Goal: Information Seeking & Learning: Learn about a topic

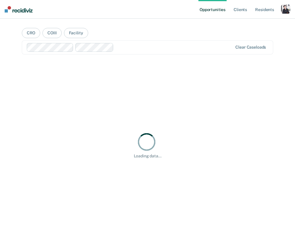
click at [286, 9] on div "button" at bounding box center [285, 8] width 9 height 9
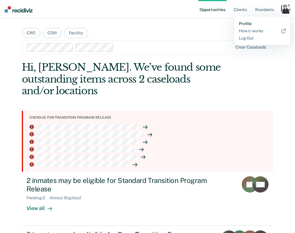
click at [262, 24] on link "Profile" at bounding box center [262, 23] width 47 height 5
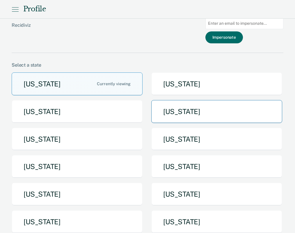
click at [174, 121] on button "[US_STATE]" at bounding box center [216, 111] width 131 height 23
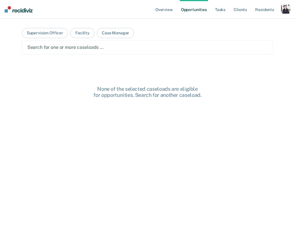
click at [213, 9] on ul "Overview Opportunities Tasks Client s Resident s" at bounding box center [217, 9] width 127 height 19
click at [217, 9] on link "Tasks" at bounding box center [220, 9] width 13 height 19
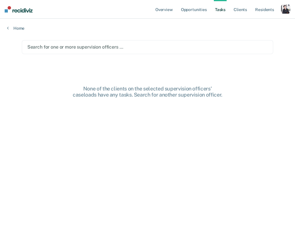
click at [217, 46] on div at bounding box center [147, 47] width 240 height 7
click at [169, 51] on div "Clear supervision officers" at bounding box center [147, 47] width 251 height 14
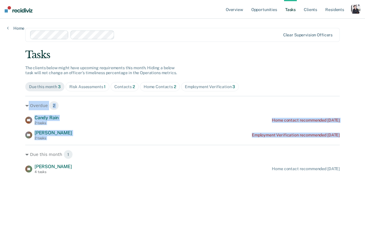
drag, startPoint x: 17, startPoint y: 102, endPoint x: 94, endPoint y: 144, distance: 87.9
click at [94, 144] on div "Overview Opportunities Tasks Client s Resident s Profile Go to System-Level Tre…" at bounding box center [182, 116] width 365 height 233
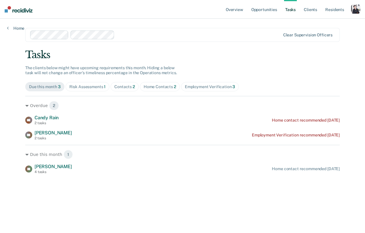
click at [15, 116] on div "Overview Opportunities Tasks Client s Resident s Profile Go to System-Level Tre…" at bounding box center [182, 116] width 365 height 233
click at [292, 11] on div "button" at bounding box center [356, 8] width 9 height 9
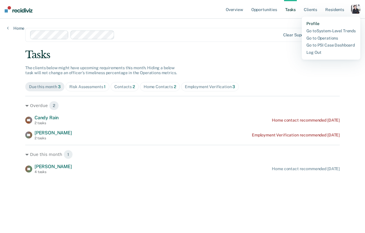
click at [292, 24] on link "Profile" at bounding box center [331, 23] width 49 height 5
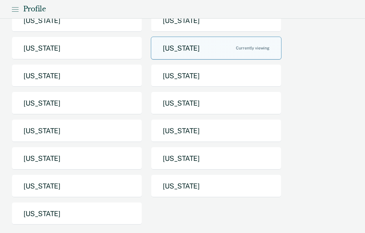
scroll to position [64, 0]
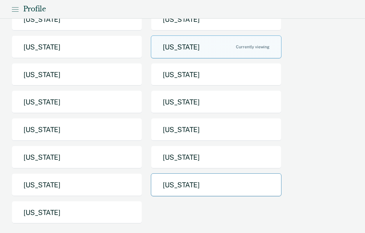
click at [186, 175] on button "[US_STATE]" at bounding box center [216, 184] width 131 height 23
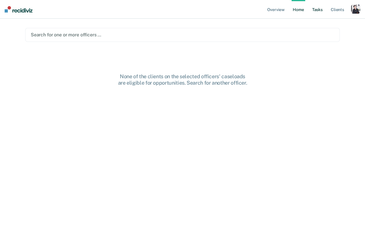
click at [292, 10] on link "Tasks" at bounding box center [317, 9] width 13 height 19
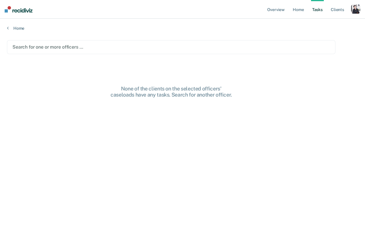
click at [181, 45] on div at bounding box center [171, 47] width 318 height 7
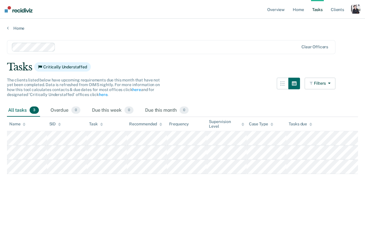
click at [292, 12] on div "button" at bounding box center [356, 8] width 9 height 9
click at [292, 25] on link "Profile" at bounding box center [332, 23] width 47 height 5
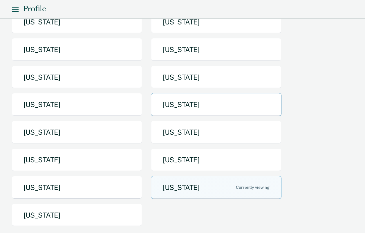
scroll to position [62, 0]
click at [194, 184] on button "[US_STATE]" at bounding box center [216, 186] width 131 height 23
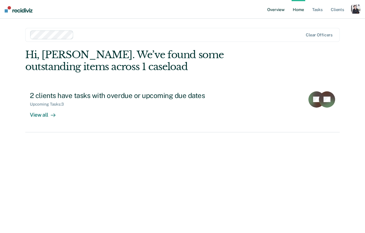
click at [280, 8] on link "Overview" at bounding box center [276, 9] width 20 height 19
click at [356, 11] on div "button" at bounding box center [356, 8] width 9 height 9
click at [316, 26] on link "Profile" at bounding box center [332, 23] width 47 height 5
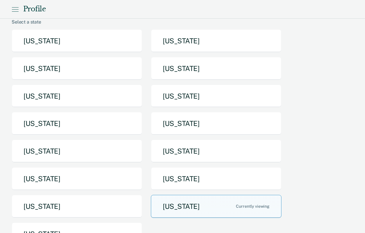
scroll to position [32, 0]
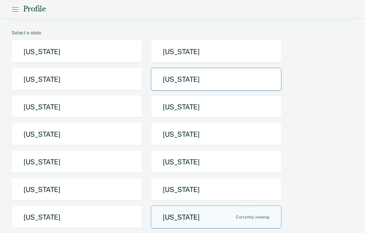
click at [173, 84] on button "[US_STATE]" at bounding box center [216, 79] width 131 height 23
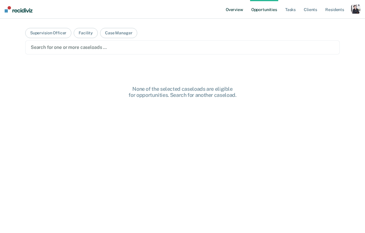
click at [238, 12] on link "Overview" at bounding box center [235, 9] width 20 height 19
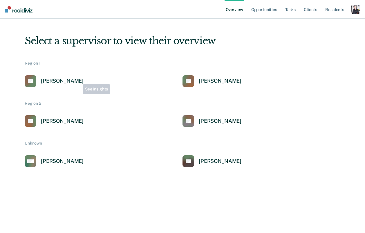
click at [76, 80] on div "[PERSON_NAME]" at bounding box center [62, 81] width 43 height 7
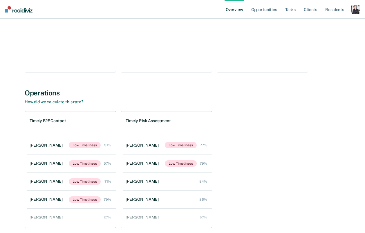
scroll to position [842, 0]
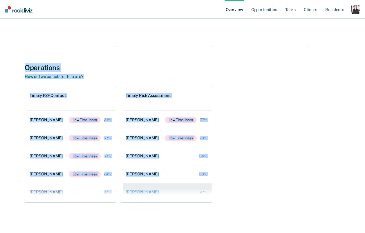
drag, startPoint x: 10, startPoint y: 53, endPoint x: 208, endPoint y: 186, distance: 238.5
click at [231, 189] on div "Timely F2F Contact [PERSON_NAME] Low Timeliness 31% [PERSON_NAME] Low Timelines…" at bounding box center [183, 144] width 316 height 117
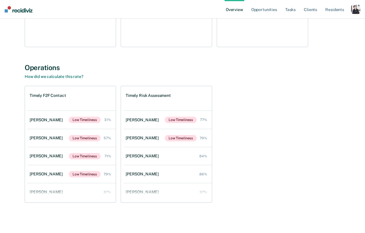
click at [352, 8] on div "button" at bounding box center [356, 9] width 9 height 9
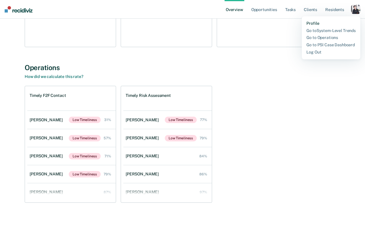
click at [326, 25] on link "Profile" at bounding box center [331, 23] width 49 height 5
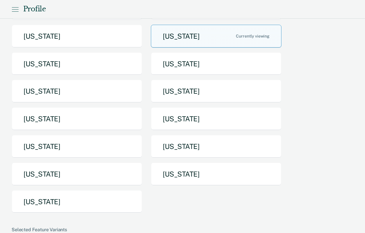
scroll to position [69, 0]
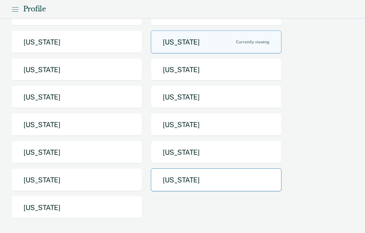
click at [169, 184] on button "[US_STATE]" at bounding box center [216, 179] width 131 height 23
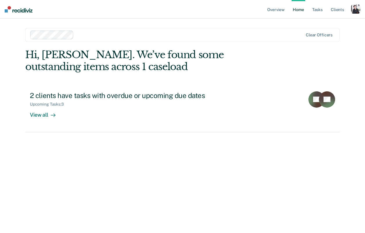
click at [355, 10] on div "button" at bounding box center [356, 8] width 9 height 9
click at [324, 25] on link "Profile" at bounding box center [332, 23] width 47 height 5
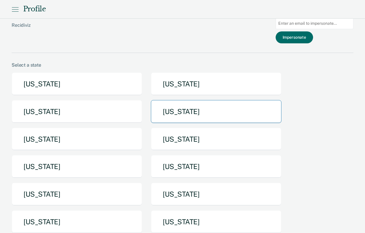
click at [225, 116] on button "[US_STATE]" at bounding box center [216, 111] width 131 height 23
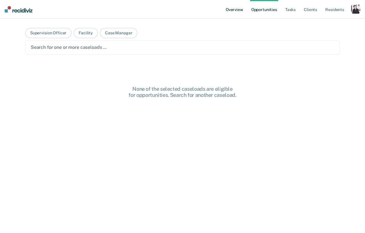
click at [238, 12] on link "Overview" at bounding box center [235, 9] width 20 height 19
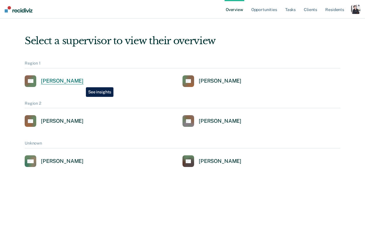
click at [82, 83] on div "[PERSON_NAME]" at bounding box center [62, 81] width 43 height 7
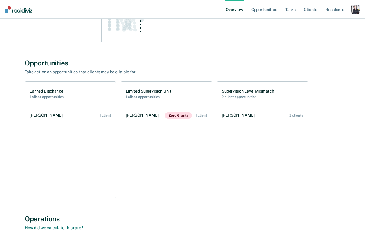
scroll to position [710, 0]
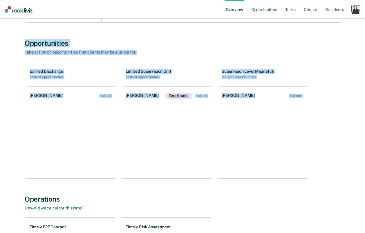
drag, startPoint x: 22, startPoint y: 40, endPoint x: 297, endPoint y: 124, distance: 287.5
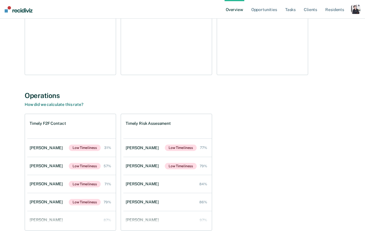
scroll to position [819, 0]
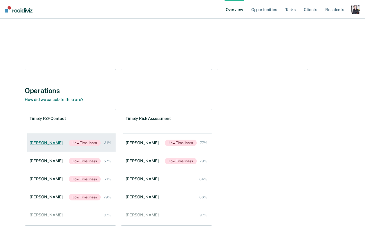
click at [35, 142] on div "[PERSON_NAME]" at bounding box center [47, 142] width 35 height 5
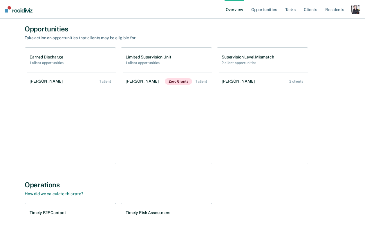
scroll to position [694, 0]
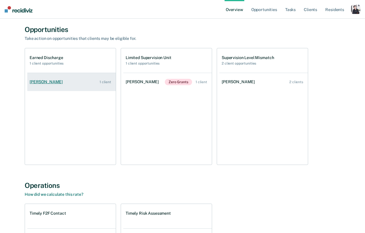
click at [56, 79] on div "[PERSON_NAME]" at bounding box center [47, 81] width 35 height 5
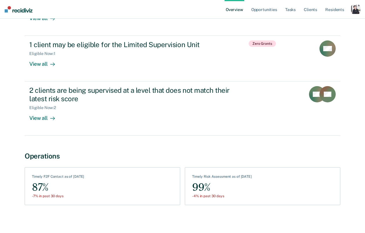
scroll to position [277, 0]
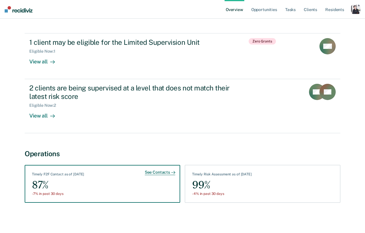
click at [40, 189] on div "87%" at bounding box center [58, 184] width 52 height 13
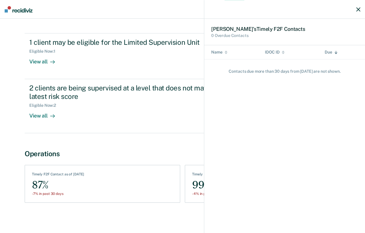
click at [359, 13] on button "button" at bounding box center [359, 9] width 4 height 9
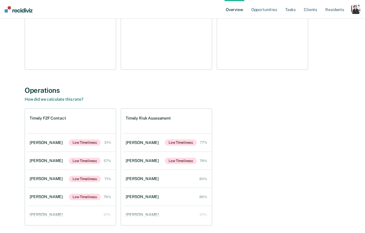
scroll to position [800, 0]
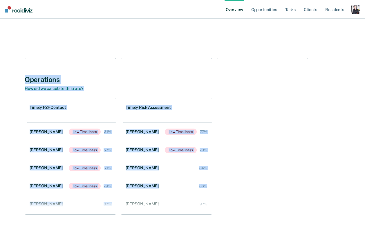
drag, startPoint x: 17, startPoint y: 73, endPoint x: 246, endPoint y: 193, distance: 259.2
click at [257, 195] on div "Timely F2F Contact [PERSON_NAME] Low Timeliness 31% [PERSON_NAME] Low Timelines…" at bounding box center [183, 156] width 316 height 117
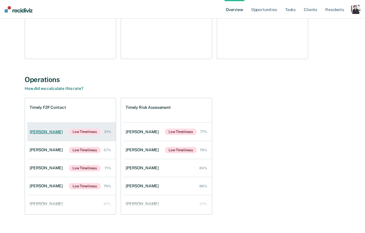
click at [49, 131] on div "[PERSON_NAME]" at bounding box center [47, 131] width 35 height 5
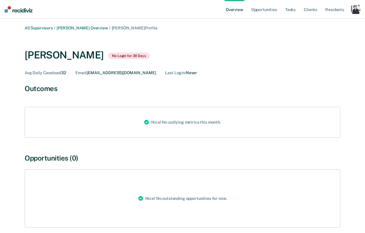
scroll to position [799, 0]
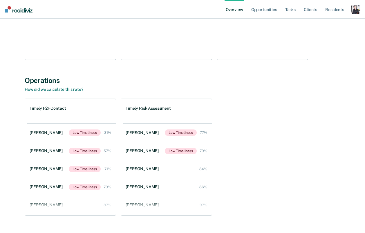
click at [49, 131] on div "[PERSON_NAME]" at bounding box center [47, 132] width 35 height 5
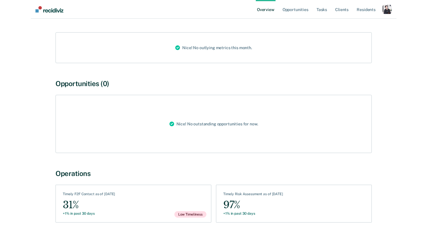
scroll to position [94, 0]
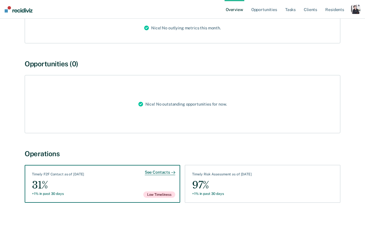
click at [52, 186] on div "31%" at bounding box center [58, 184] width 52 height 13
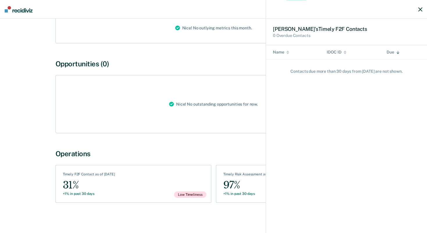
click at [365, 7] on icon "button" at bounding box center [420, 9] width 4 height 4
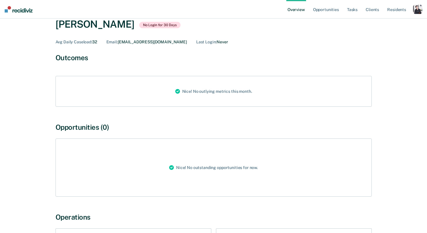
scroll to position [0, 0]
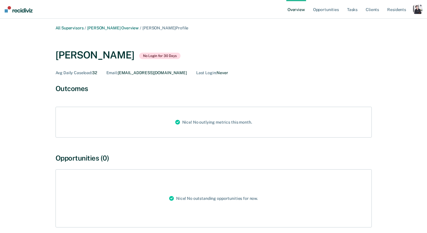
click at [20, 14] on nav "Overview Opportunities Tasks Client s Resident s Profile Go to System-Level Tre…" at bounding box center [213, 9] width 427 height 19
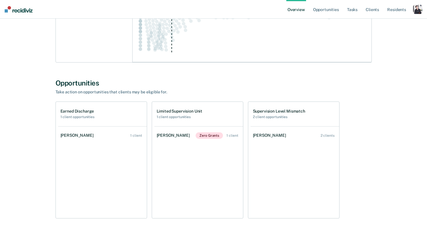
scroll to position [612, 0]
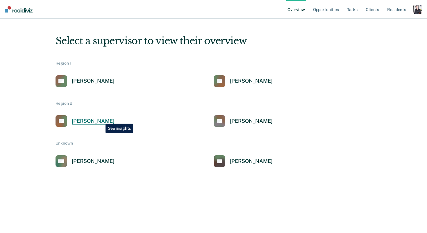
click at [101, 119] on div "[PERSON_NAME]" at bounding box center [93, 121] width 43 height 7
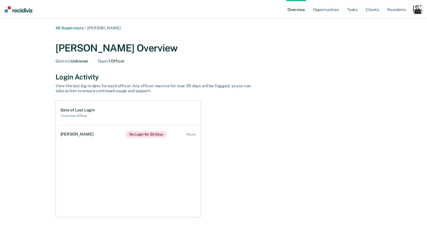
click at [365, 6] on div "button" at bounding box center [417, 9] width 9 height 9
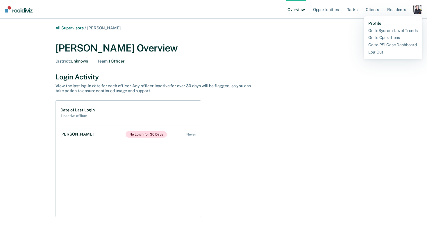
click at [365, 22] on link "Profile" at bounding box center [392, 23] width 49 height 5
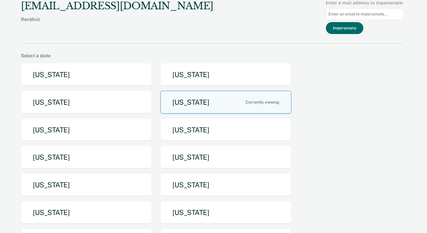
click at [223, 107] on button "[US_STATE]" at bounding box center [225, 102] width 131 height 23
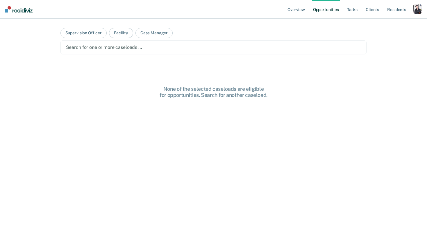
click at [110, 51] on div "Search for one or more caseloads …" at bounding box center [213, 47] width 306 height 14
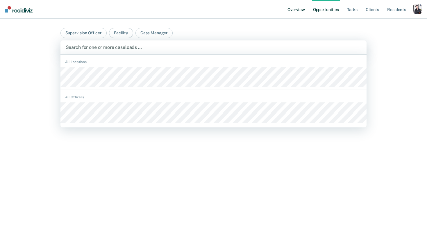
click at [293, 8] on link "Overview" at bounding box center [296, 9] width 20 height 19
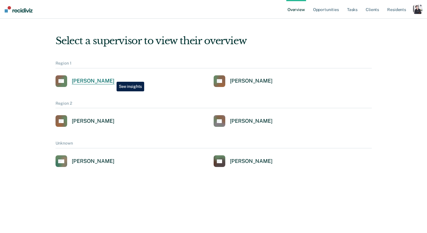
click at [112, 77] on link "AG [PERSON_NAME]" at bounding box center [84, 81] width 59 height 12
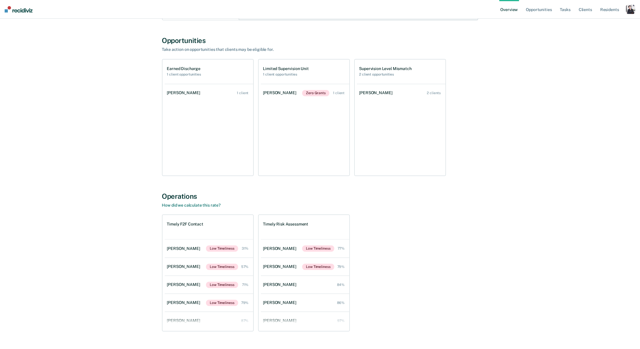
scroll to position [682, 0]
click at [365, 9] on div "button" at bounding box center [630, 9] width 9 height 9
click at [365, 24] on link "Profile" at bounding box center [605, 23] width 49 height 5
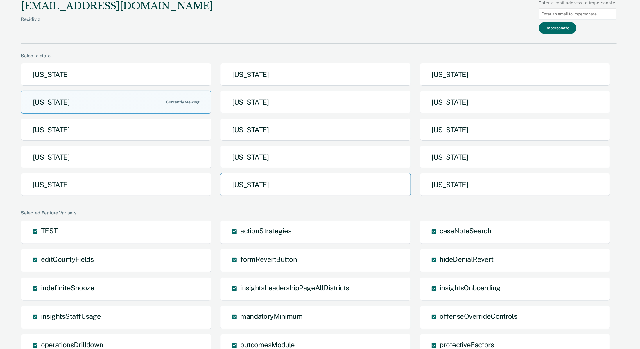
click at [348, 182] on button "[US_STATE]" at bounding box center [315, 184] width 191 height 23
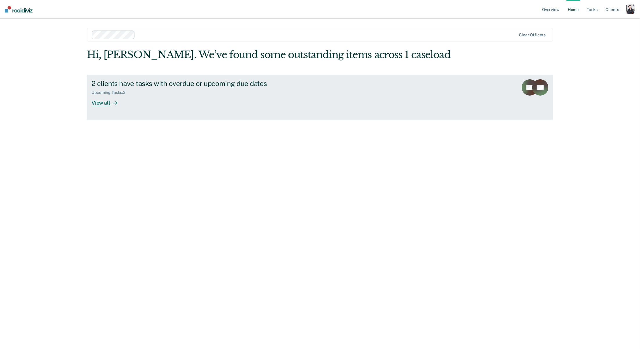
click at [297, 96] on div "2 clients have tasks with overdue or upcoming due dates Upcoming Tasks : 3 View…" at bounding box center [201, 92] width 218 height 27
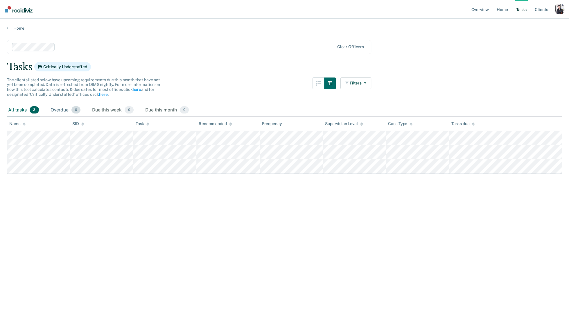
click at [67, 111] on div "Overdue 0" at bounding box center [65, 110] width 32 height 13
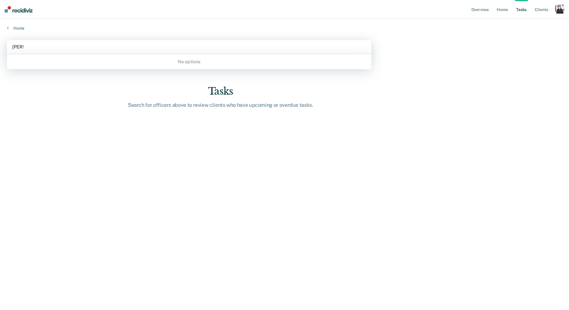
type input "wal"
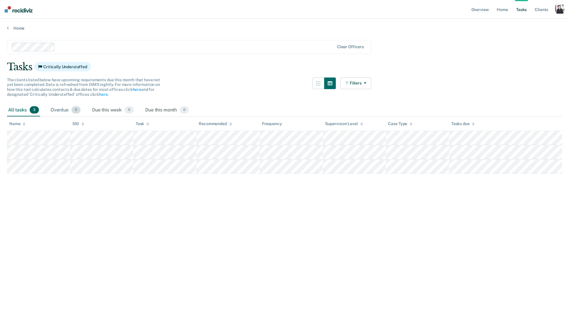
click at [64, 112] on div "Overdue 0" at bounding box center [65, 110] width 32 height 13
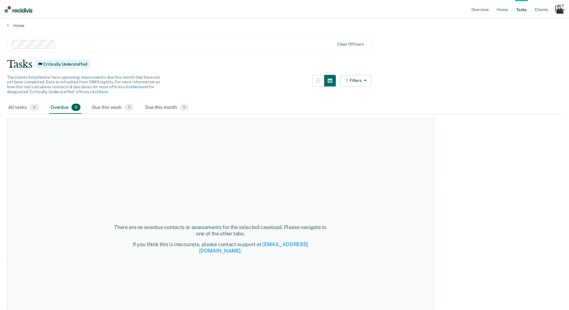
scroll to position [0, 0]
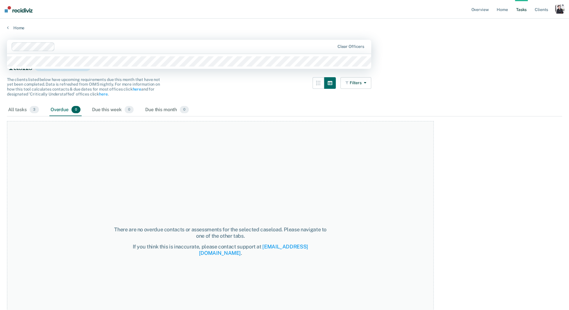
click at [163, 50] on div at bounding box center [174, 46] width 324 height 9
click at [145, 69] on div "Tasks Critically Understaffed" at bounding box center [284, 67] width 555 height 12
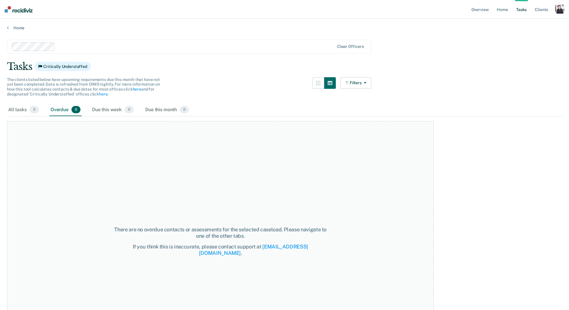
click at [146, 52] on div "Clear officers" at bounding box center [189, 47] width 364 height 14
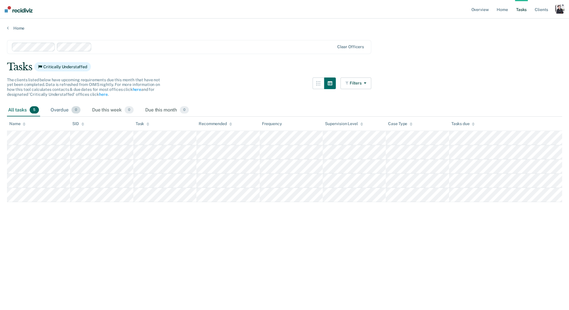
click at [77, 110] on span "0" at bounding box center [75, 110] width 9 height 8
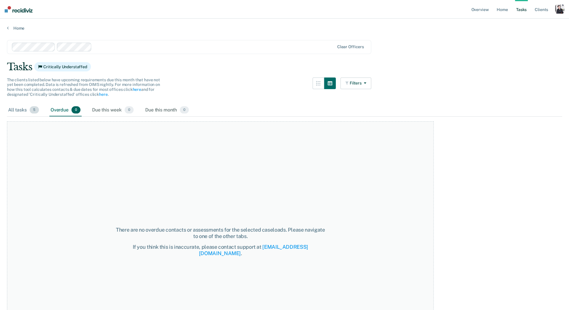
click at [34, 108] on span "5" at bounding box center [34, 110] width 9 height 8
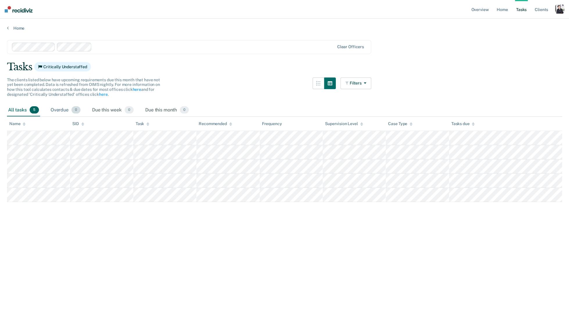
click at [54, 109] on div "Overdue 0" at bounding box center [65, 110] width 32 height 13
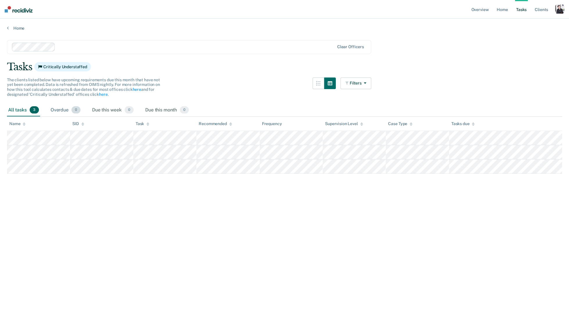
click at [58, 110] on div "Overdue 0" at bounding box center [65, 110] width 32 height 13
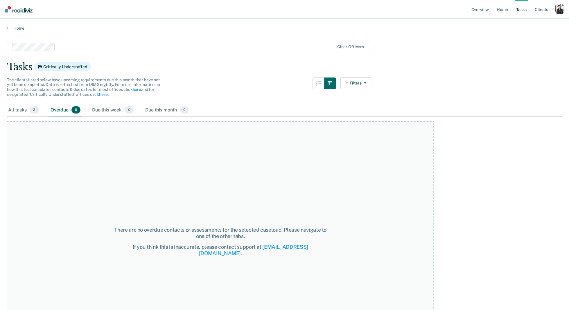
click at [365, 11] on div "button" at bounding box center [559, 8] width 9 height 9
click at [365, 25] on link "Profile" at bounding box center [536, 23] width 47 height 5
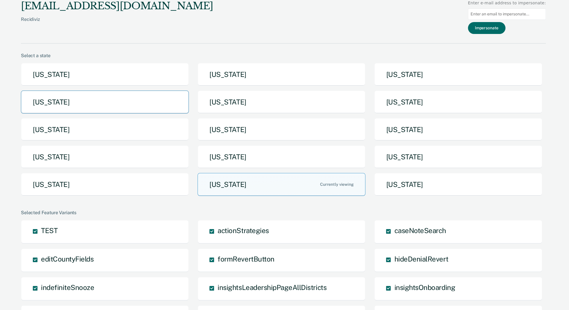
click at [124, 102] on button "[US_STATE]" at bounding box center [105, 102] width 168 height 23
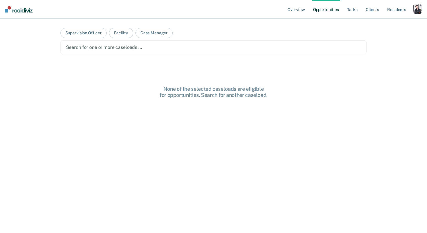
click at [334, 12] on link "Opportunities" at bounding box center [326, 9] width 28 height 19
click at [293, 13] on link "Overview" at bounding box center [296, 9] width 20 height 19
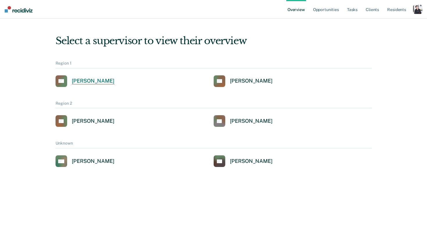
click at [109, 81] on div "[PERSON_NAME]" at bounding box center [93, 81] width 43 height 7
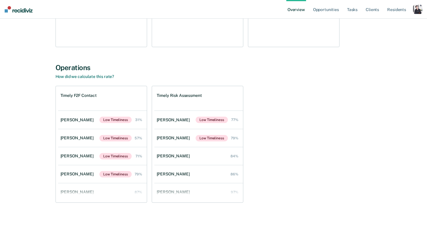
scroll to position [11, 0]
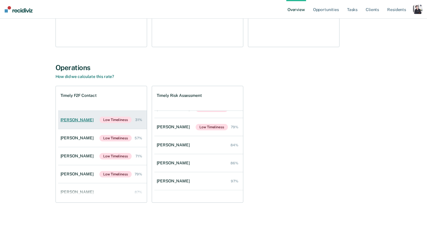
click at [68, 119] on div "[PERSON_NAME]" at bounding box center [77, 119] width 35 height 5
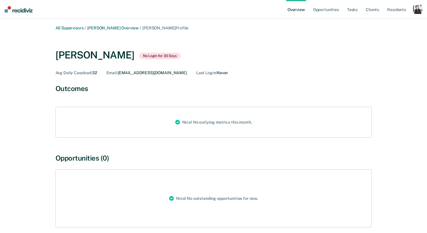
scroll to position [94, 0]
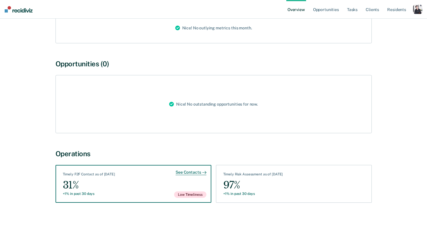
click at [87, 174] on div "Timely F2F Contact as of [DATE]" at bounding box center [89, 175] width 52 height 6
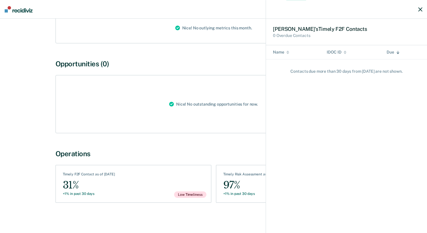
click at [365, 10] on icon "button" at bounding box center [420, 9] width 4 height 4
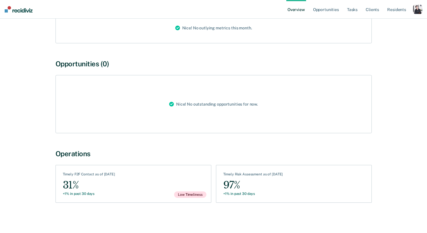
click at [365, 9] on div "button" at bounding box center [417, 9] width 9 height 9
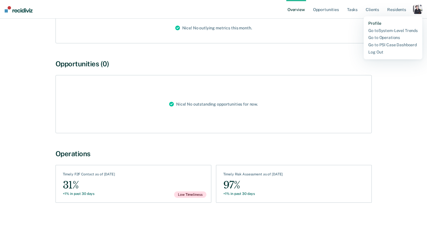
click at [365, 23] on link "Profile" at bounding box center [392, 23] width 49 height 5
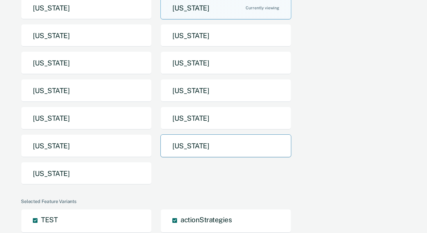
click at [184, 148] on button "[US_STATE]" at bounding box center [225, 145] width 131 height 23
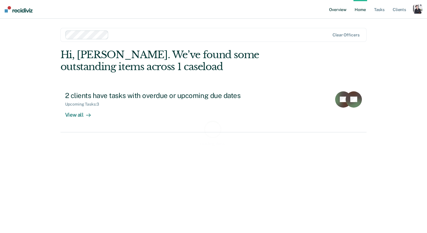
click at [333, 6] on link "Overview" at bounding box center [338, 9] width 20 height 19
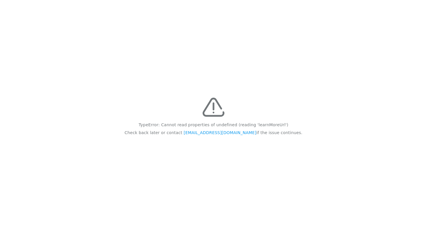
scroll to position [94, 0]
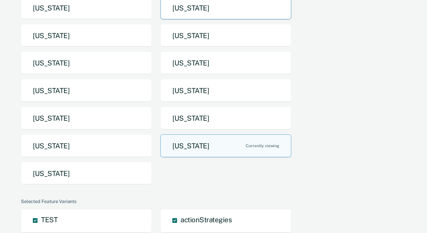
click at [167, 6] on button "[US_STATE]" at bounding box center [225, 8] width 131 height 23
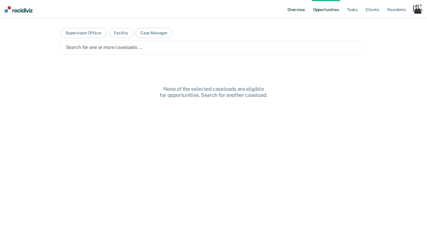
click at [297, 9] on link "Overview" at bounding box center [296, 9] width 20 height 19
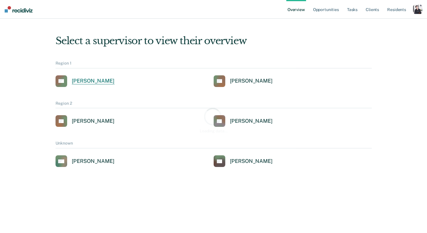
click at [101, 85] on link "AG [PERSON_NAME]" at bounding box center [84, 81] width 59 height 12
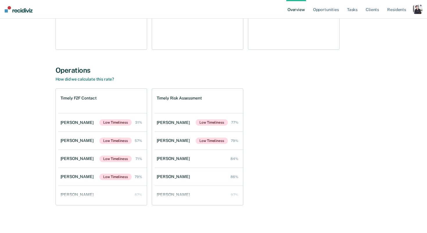
scroll to position [842, 0]
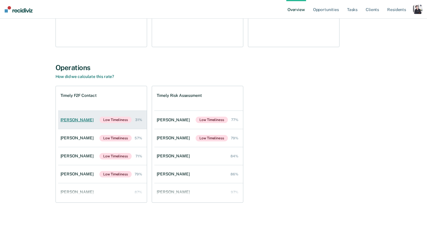
click at [99, 121] on link "[PERSON_NAME] Low Timeliness 31%" at bounding box center [102, 120] width 89 height 18
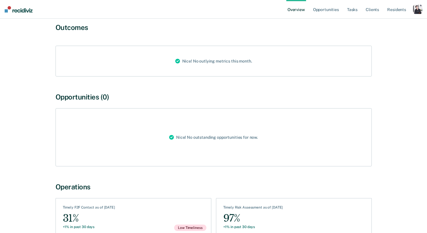
scroll to position [94, 0]
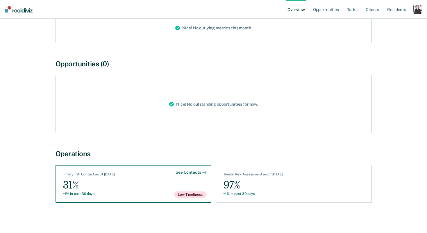
click at [141, 187] on div "See Contacts Timely F2F Contact as of [DATE] 31% +1% in past 30 days Low Timeli…" at bounding box center [133, 184] width 156 height 38
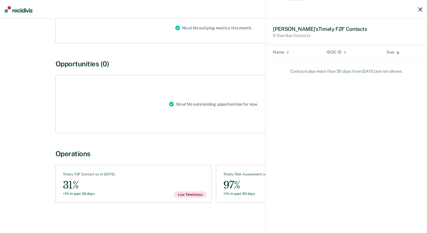
click at [143, 141] on div "[PERSON_NAME] ’s Timely F2F Contact s 0 Overdue Contacts Name IDOC ID Due Conta…" at bounding box center [213, 116] width 427 height 233
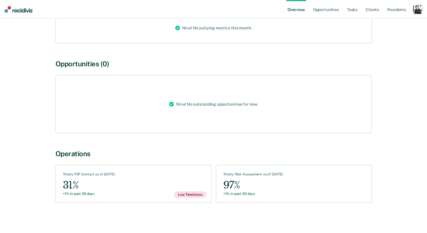
scroll to position [0, 0]
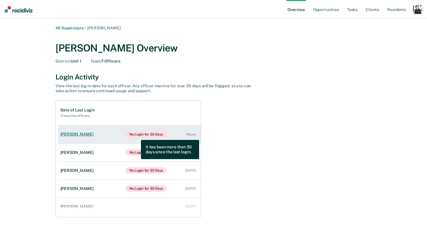
click at [137, 135] on span "No Login for 30 Days" at bounding box center [147, 134] width 42 height 6
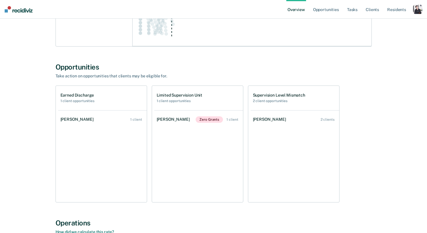
scroll to position [655, 0]
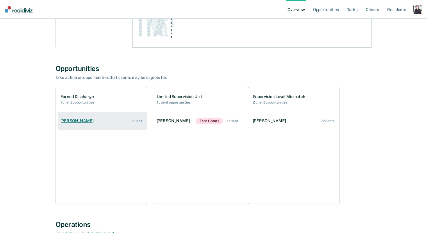
click at [114, 127] on link "[PERSON_NAME] 1 client" at bounding box center [102, 120] width 89 height 17
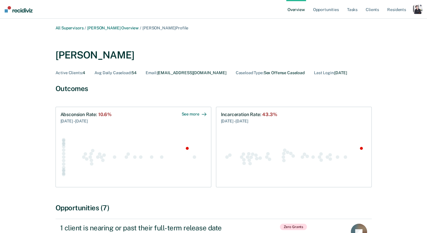
scroll to position [655, 0]
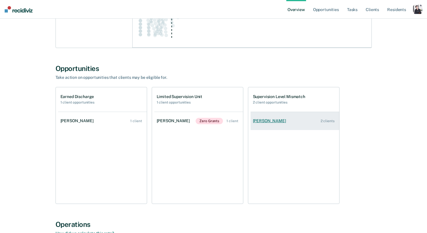
click at [267, 121] on div "[PERSON_NAME]" at bounding box center [270, 120] width 35 height 5
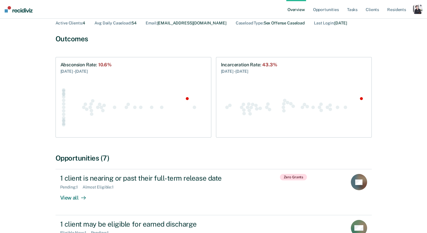
scroll to position [20, 0]
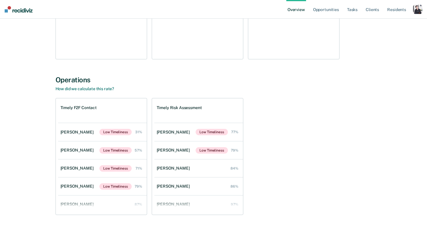
scroll to position [812, 0]
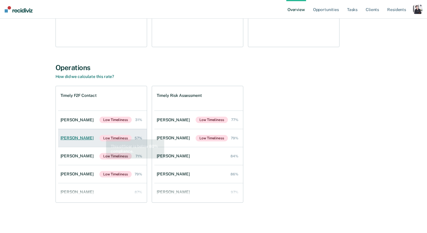
click at [83, 139] on div "[PERSON_NAME]" at bounding box center [77, 137] width 35 height 5
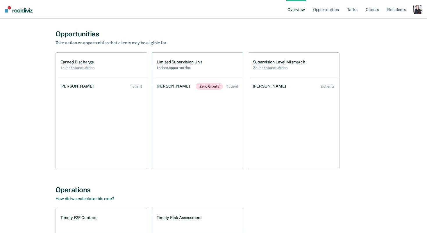
scroll to position [648, 0]
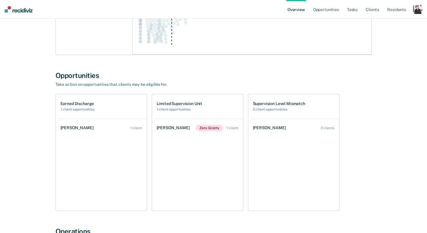
click at [365, 8] on div "button" at bounding box center [417, 9] width 9 height 9
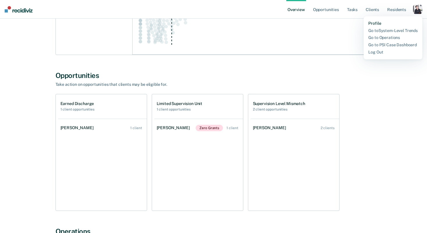
click at [365, 24] on link "Profile" at bounding box center [392, 23] width 49 height 5
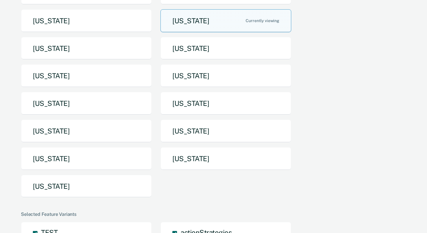
scroll to position [78, 0]
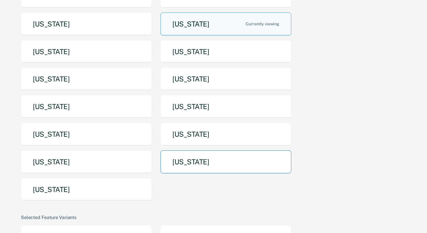
click at [182, 166] on button "[US_STATE]" at bounding box center [225, 161] width 131 height 23
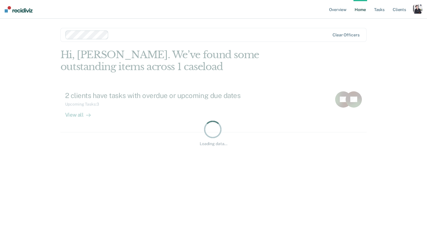
click at [125, 30] on div "Clear officers" at bounding box center [213, 35] width 306 height 14
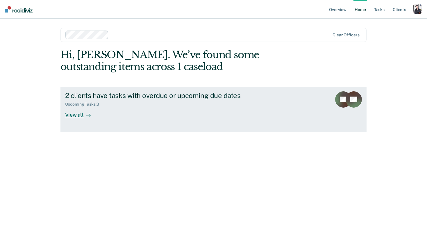
click at [214, 102] on div "Upcoming Tasks : 3" at bounding box center [167, 102] width 204 height 7
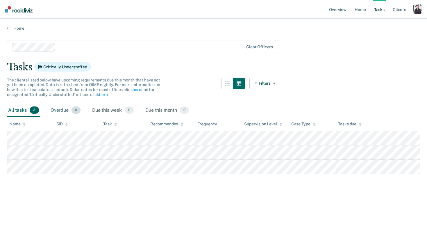
click at [65, 113] on div "Overdue 0" at bounding box center [65, 110] width 32 height 13
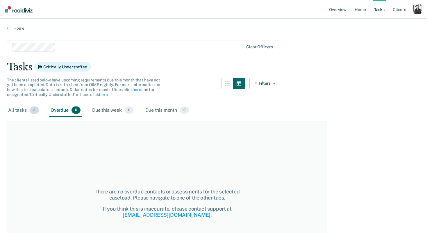
click at [37, 108] on span "3" at bounding box center [34, 110] width 9 height 8
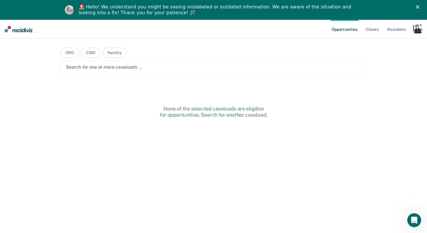
click at [416, 9] on div "🚨 Hello! We understand you might be seeing mislabeled or outdated information. …" at bounding box center [213, 9] width 427 height 15
click at [416, 29] on div "button" at bounding box center [417, 28] width 9 height 9
click at [388, 45] on link "Profile" at bounding box center [394, 43] width 47 height 5
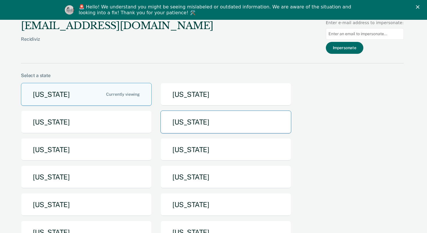
click at [202, 126] on button "[US_STATE]" at bounding box center [225, 121] width 131 height 23
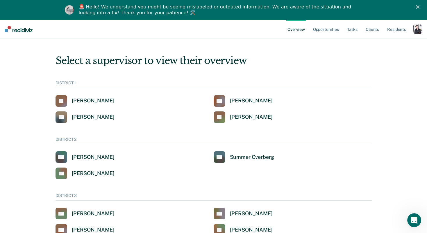
click at [416, 28] on div "button" at bounding box center [417, 28] width 9 height 9
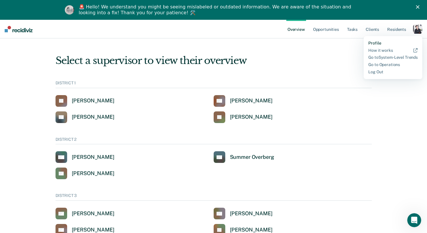
click at [382, 42] on link "Profile" at bounding box center [392, 43] width 49 height 5
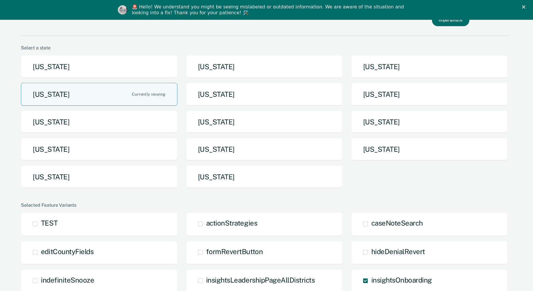
scroll to position [28, 0]
